Goal: Information Seeking & Learning: Find specific fact

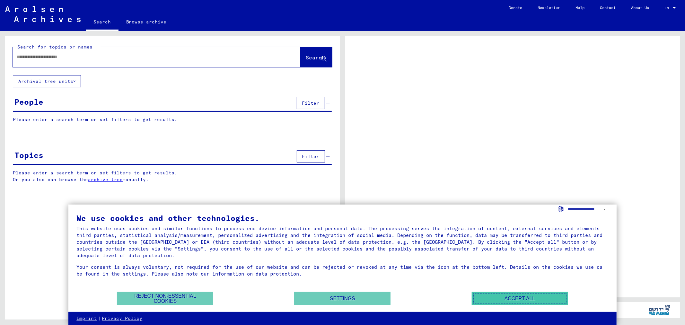
click at [513, 300] on button "Accept all" at bounding box center [520, 298] width 96 height 13
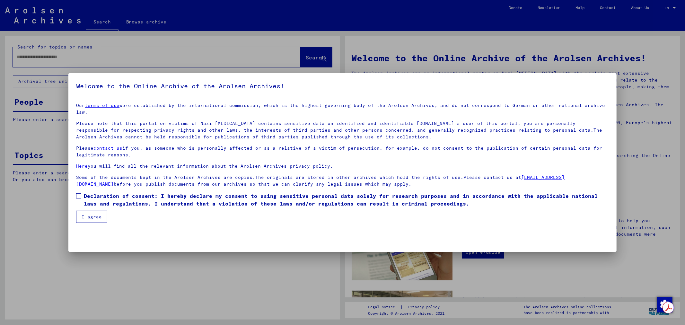
click at [80, 193] on span at bounding box center [78, 195] width 5 height 5
click at [91, 211] on button "I agree" at bounding box center [91, 217] width 31 height 12
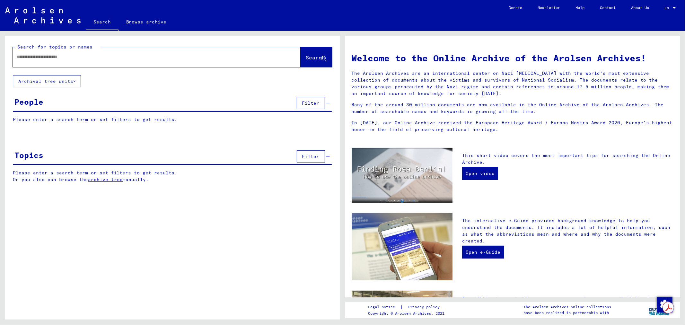
click at [68, 58] on input "text" at bounding box center [149, 57] width 265 height 7
type input "*********"
click at [318, 53] on button "Search" at bounding box center [316, 57] width 31 height 20
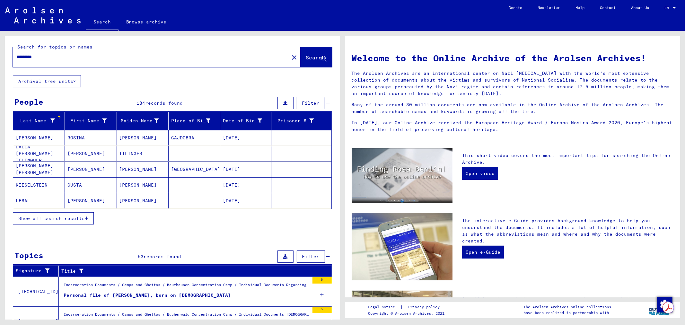
click at [82, 219] on span "Show all search results" at bounding box center [51, 219] width 66 height 6
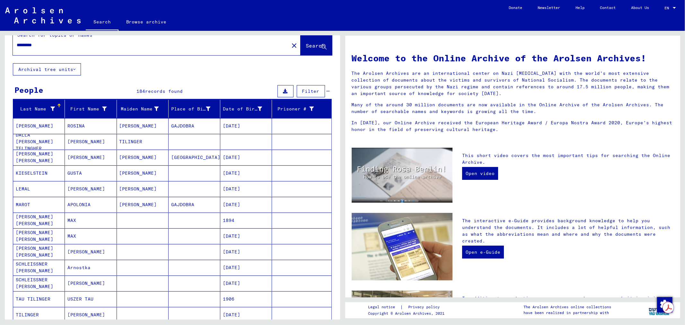
scroll to position [24, 0]
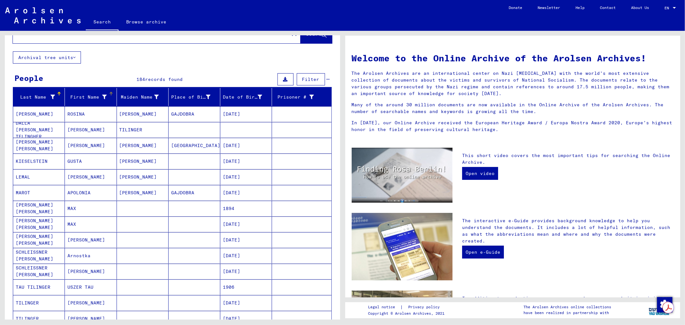
click at [80, 96] on div "First Name" at bounding box center [86, 97] width 39 height 7
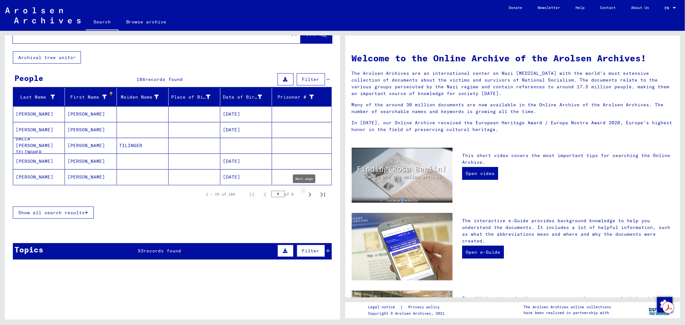
click at [306, 197] on icon "Next page" at bounding box center [310, 194] width 9 height 9
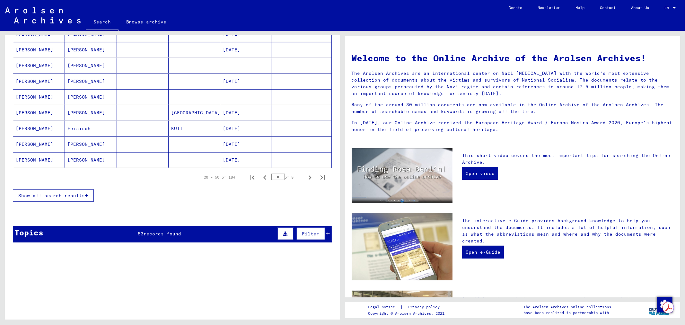
scroll to position [357, 0]
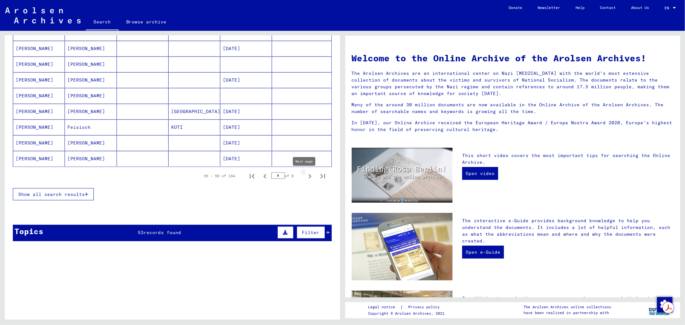
click at [306, 178] on icon "Next page" at bounding box center [310, 176] width 9 height 9
type input "*"
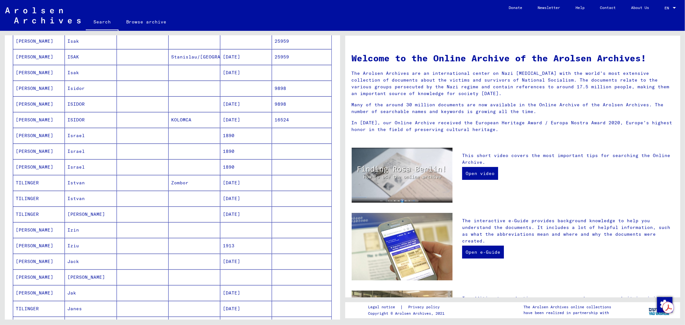
scroll to position [190, 0]
click at [34, 138] on mat-cell "[PERSON_NAME]" at bounding box center [39, 136] width 52 height 15
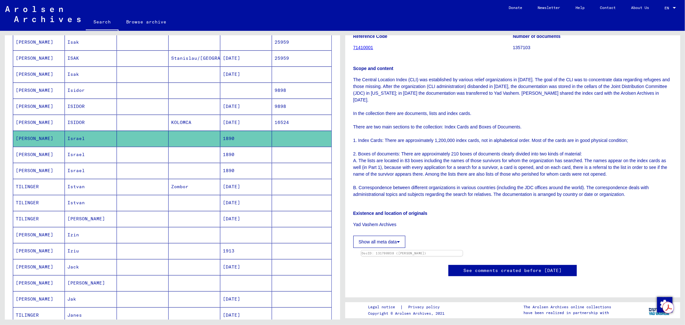
scroll to position [404, 0]
click at [82, 158] on mat-cell "Israel" at bounding box center [91, 155] width 52 height 16
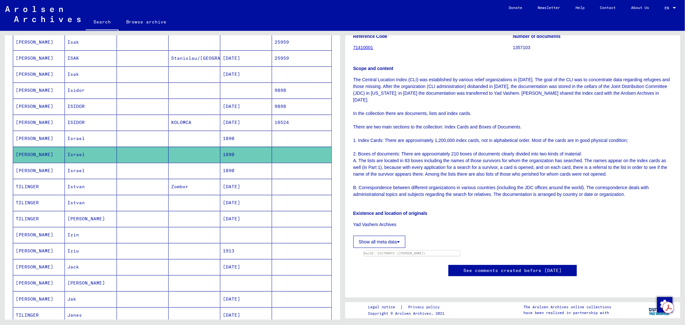
scroll to position [309, 0]
click at [85, 73] on mat-cell "Isak" at bounding box center [91, 74] width 52 height 16
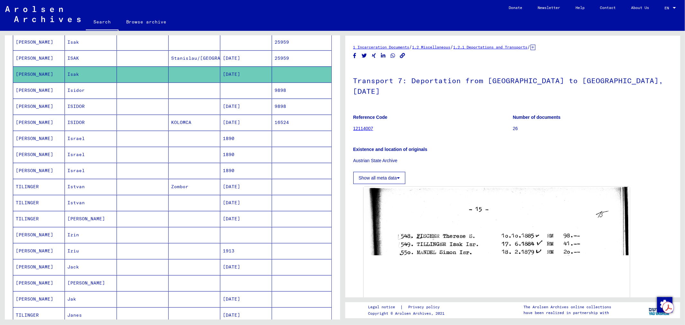
click at [88, 61] on mat-cell "ISAK" at bounding box center [91, 58] width 52 height 16
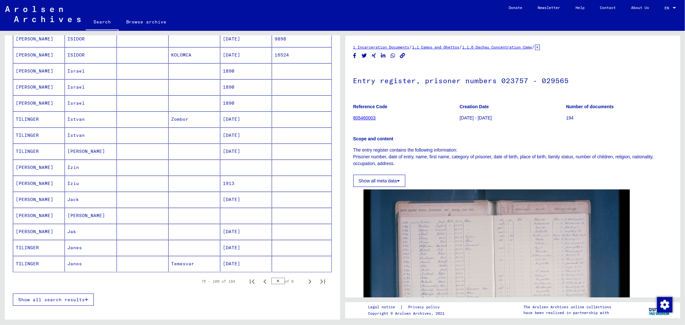
scroll to position [264, 0]
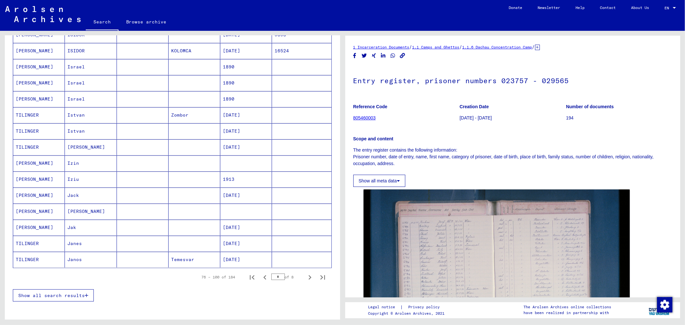
click at [173, 82] on mat-cell at bounding box center [195, 83] width 52 height 16
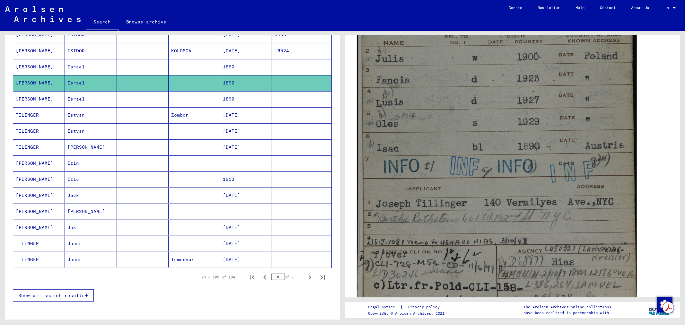
scroll to position [404, 0]
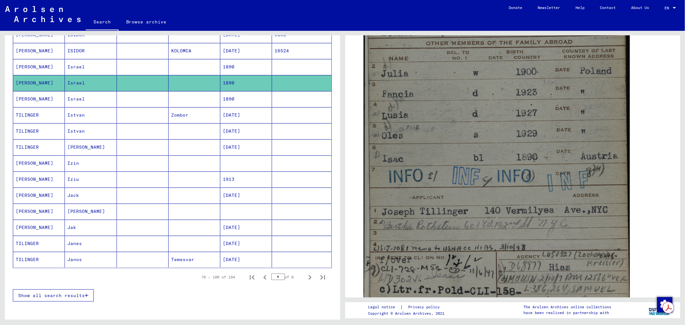
click at [90, 100] on mat-cell "Israel" at bounding box center [91, 99] width 52 height 16
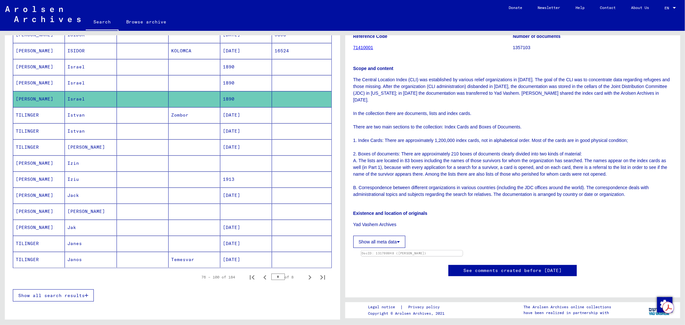
scroll to position [190, 0]
